Goal: Find specific page/section: Find specific page/section

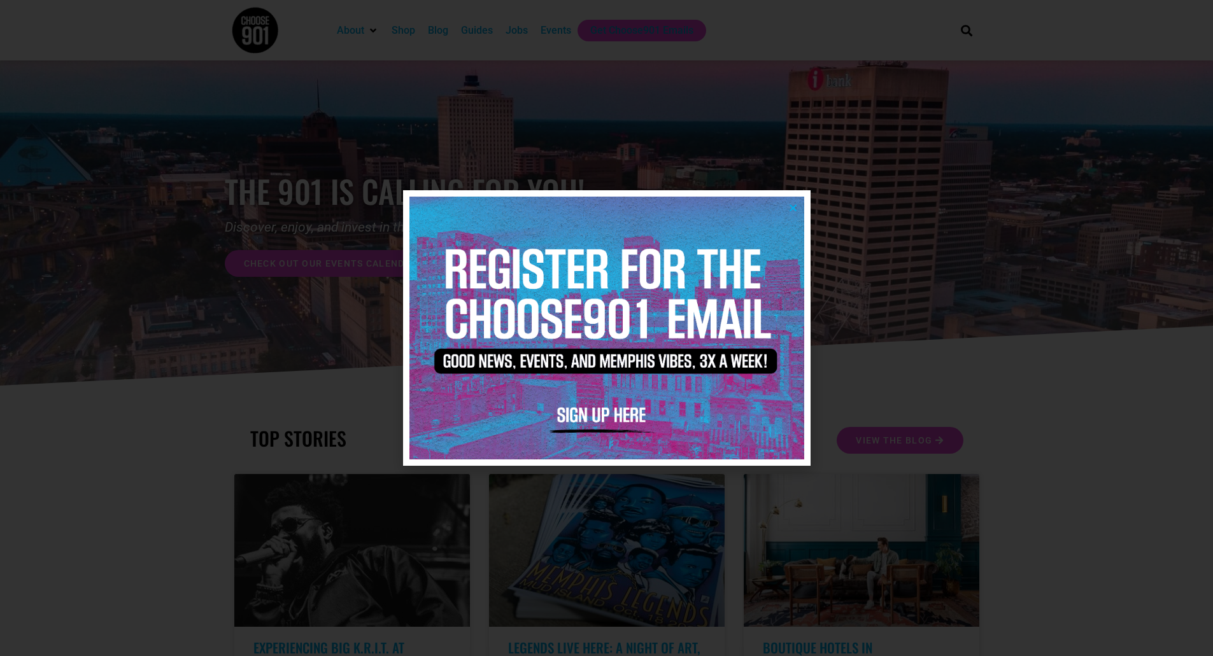
click at [794, 201] on img at bounding box center [606, 328] width 395 height 263
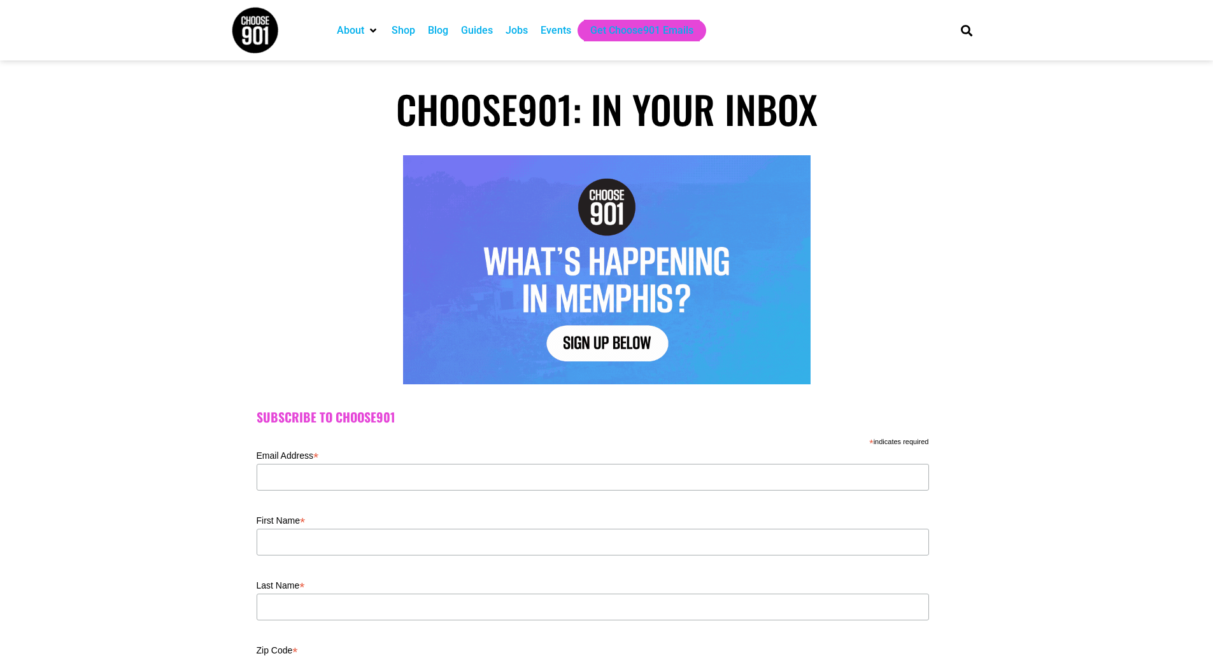
click at [552, 31] on div "Events" at bounding box center [555, 30] width 31 height 15
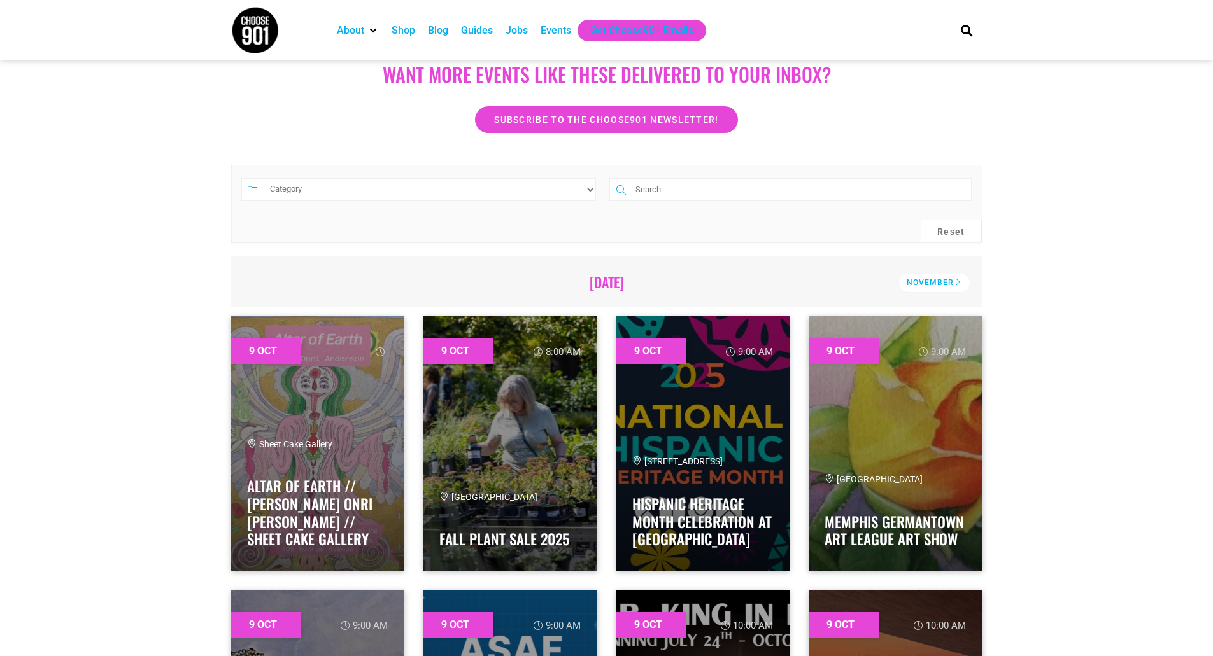
scroll to position [133, 0]
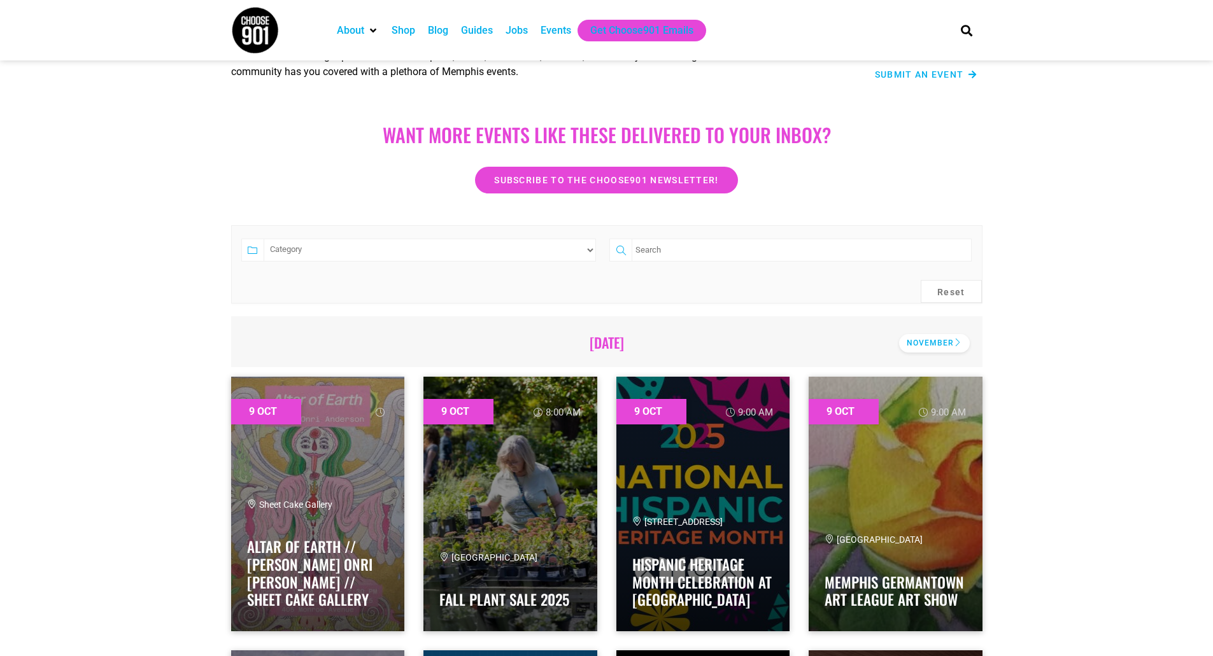
click at [946, 341] on div "November" at bounding box center [934, 343] width 71 height 18
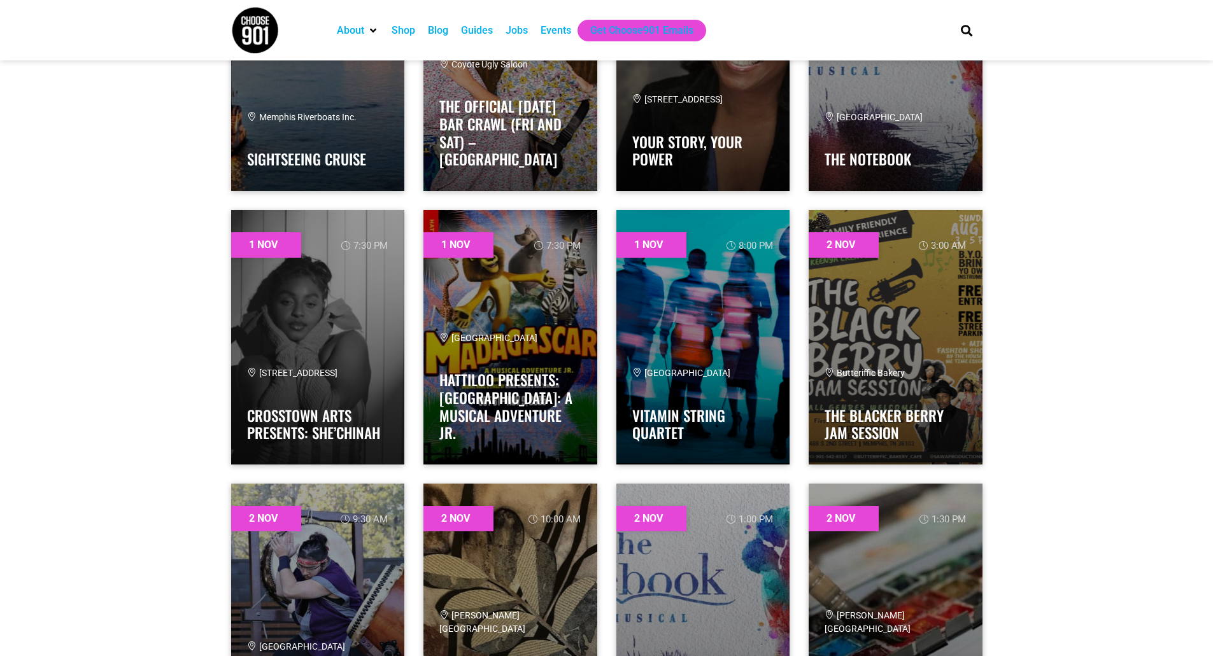
scroll to position [1724, 0]
